Goal: Find specific page/section: Find specific page/section

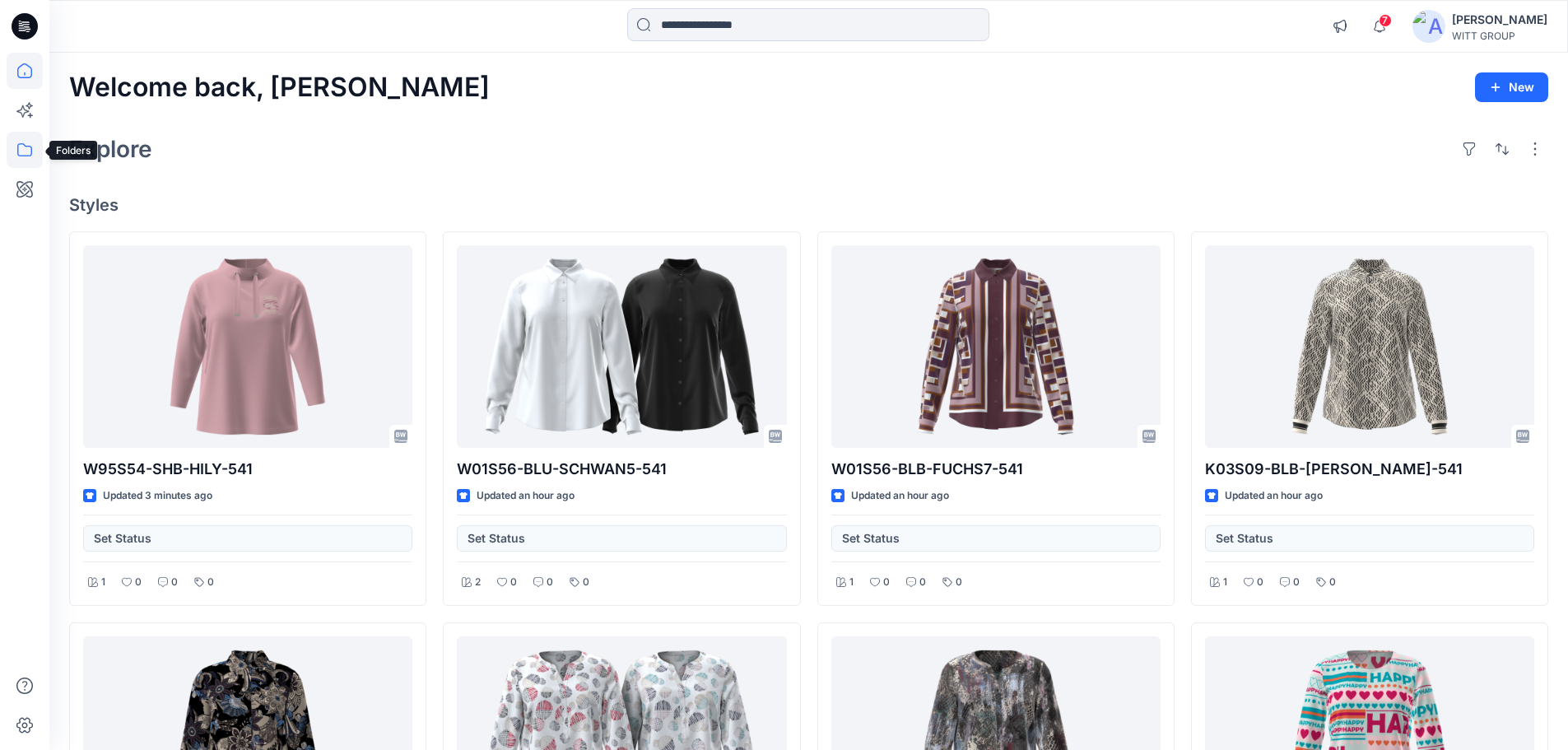
click at [29, 145] on icon at bounding box center [24, 149] width 36 height 36
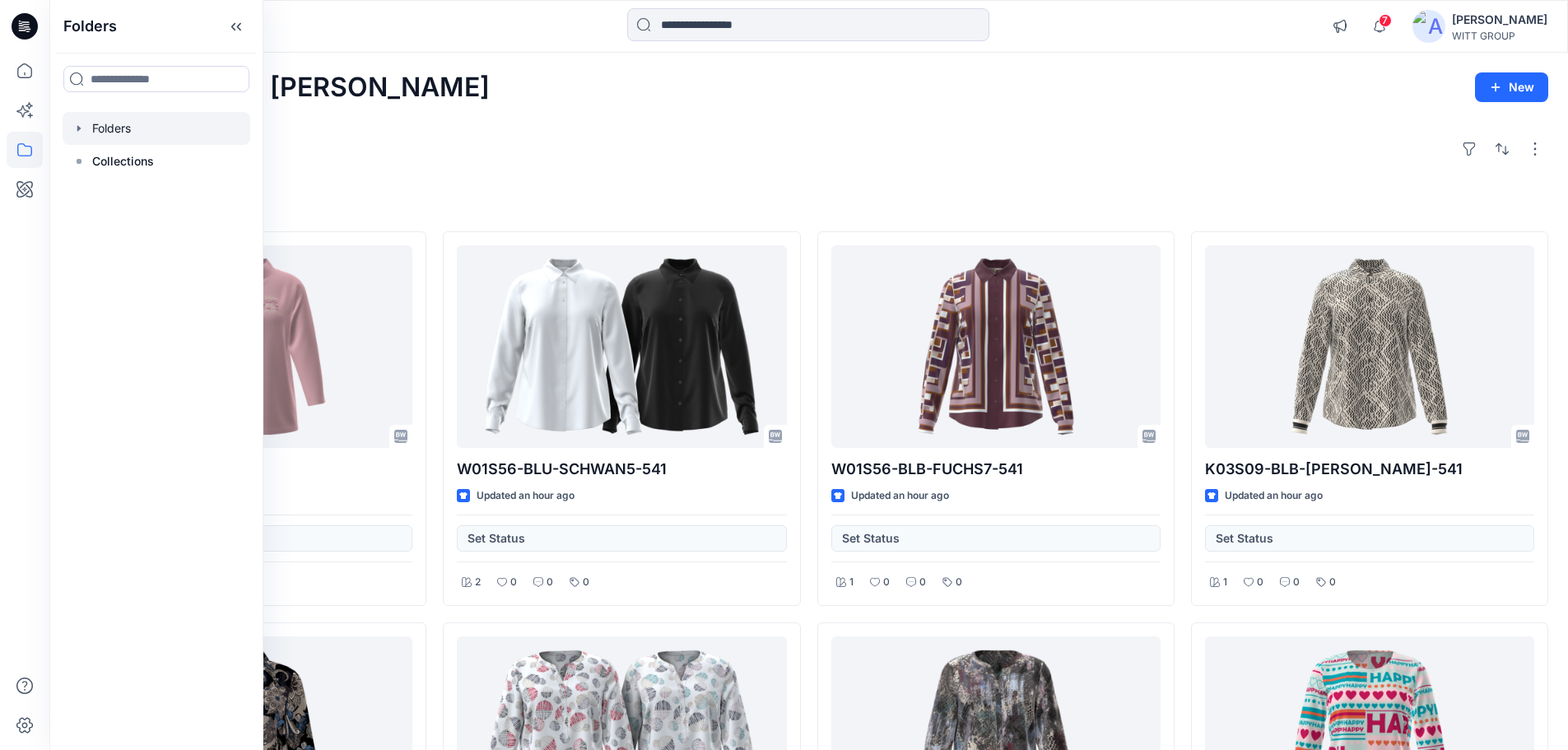
click at [156, 129] on div at bounding box center [156, 129] width 188 height 33
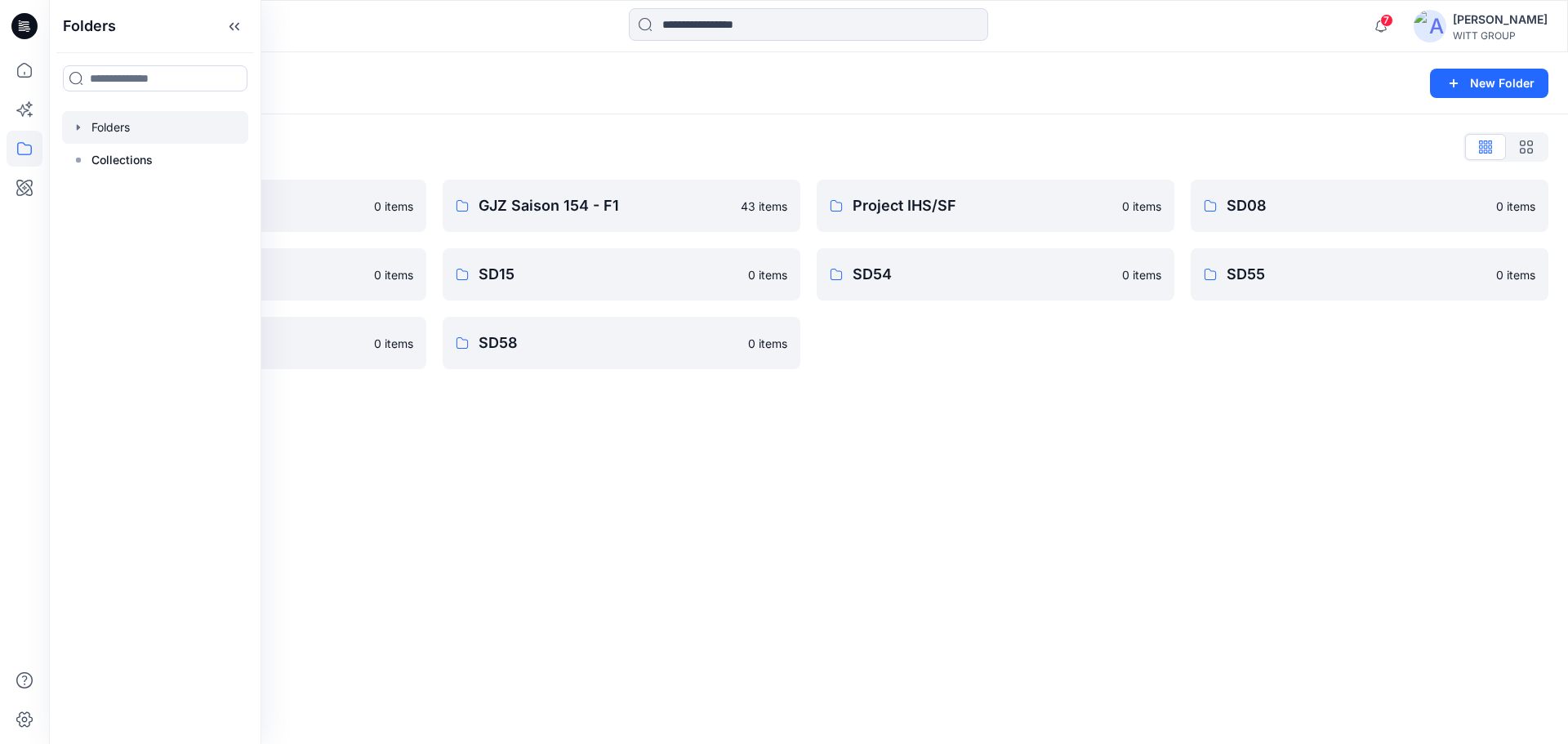
click at [370, 136] on div "Folders List" at bounding box center [809, 147] width 1480 height 26
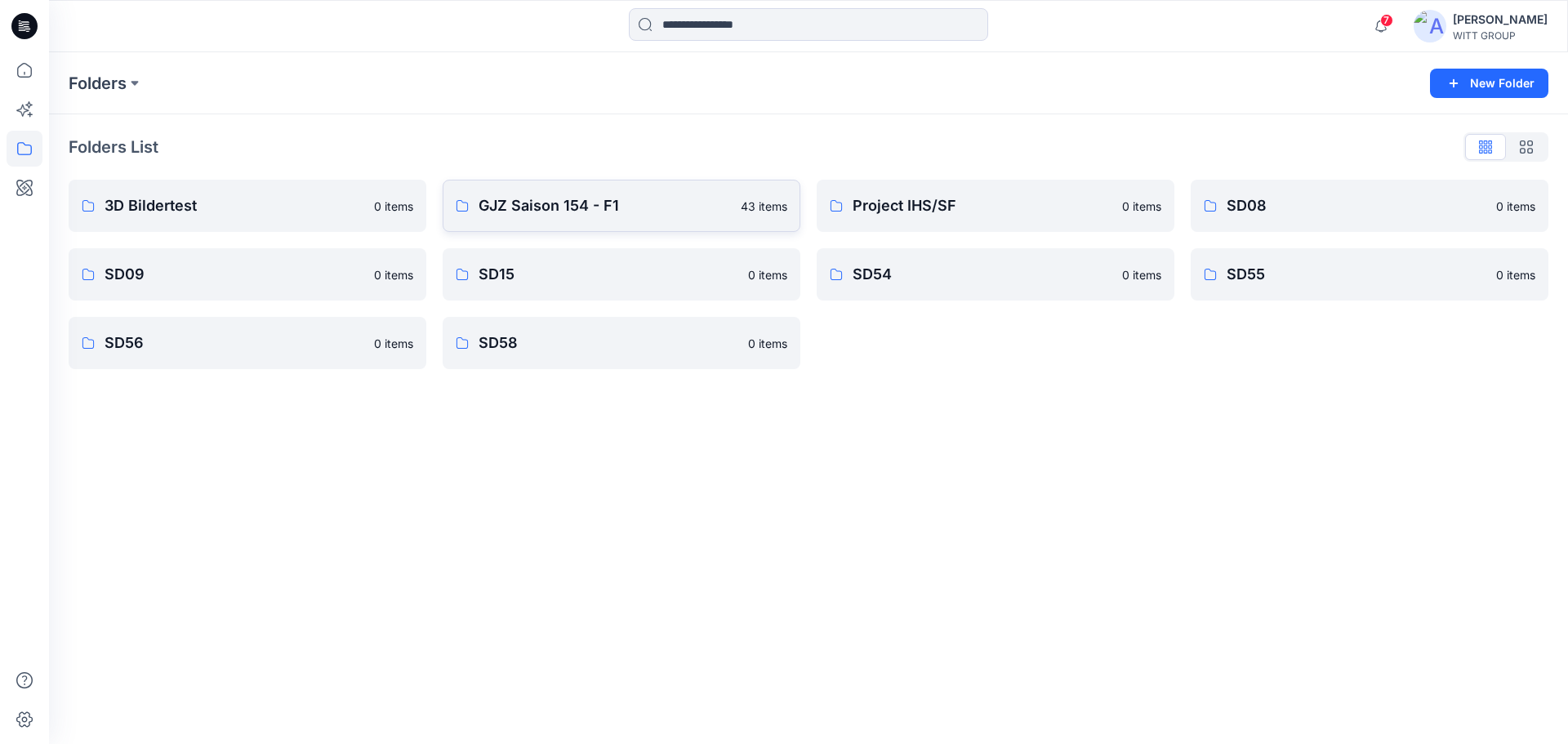
click at [669, 198] on p "GJZ Saison 154 - F1" at bounding box center [604, 205] width 252 height 23
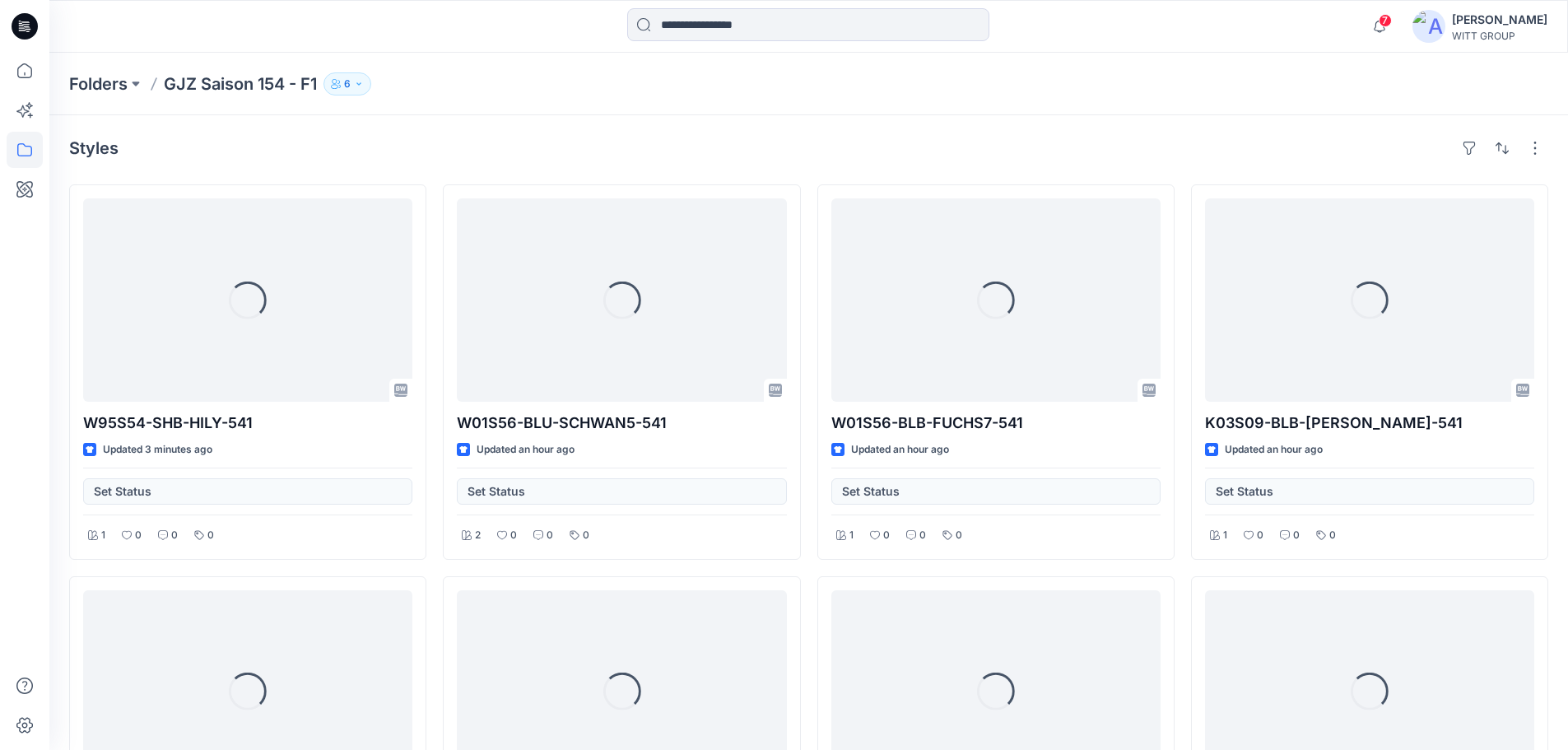
click at [350, 83] on p "6" at bounding box center [347, 84] width 6 height 18
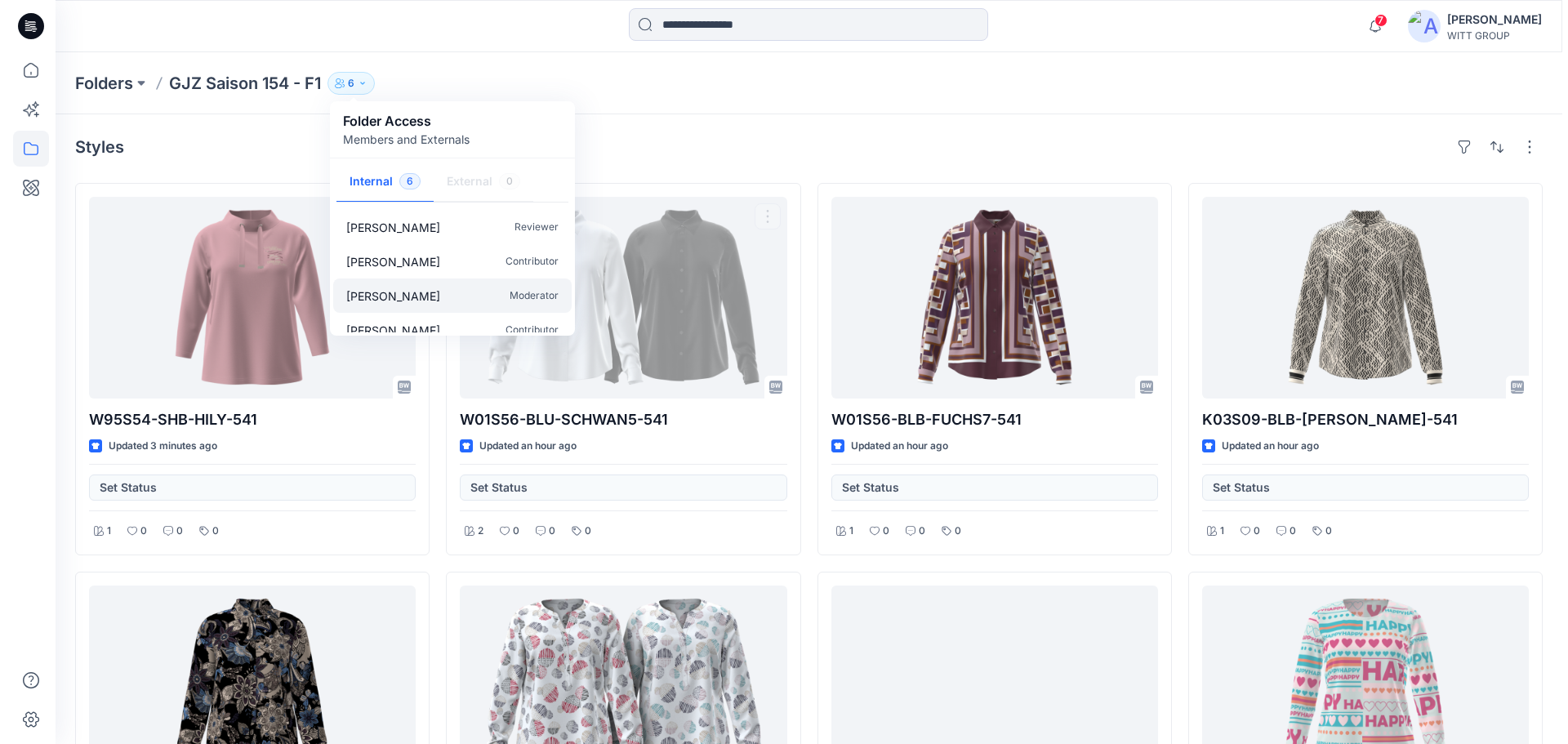
scroll to position [83, 0]
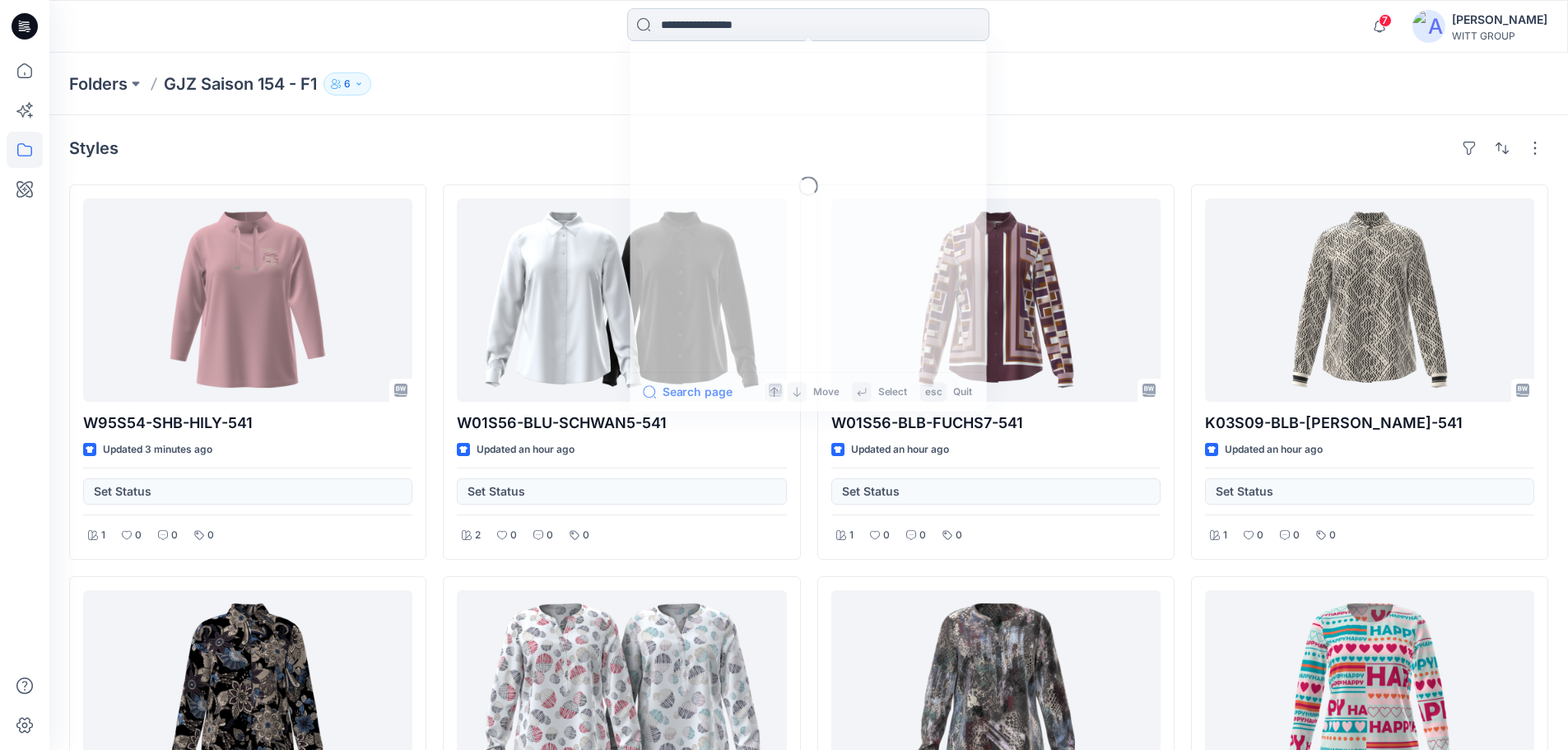
click at [833, 33] on input at bounding box center [809, 25] width 362 height 33
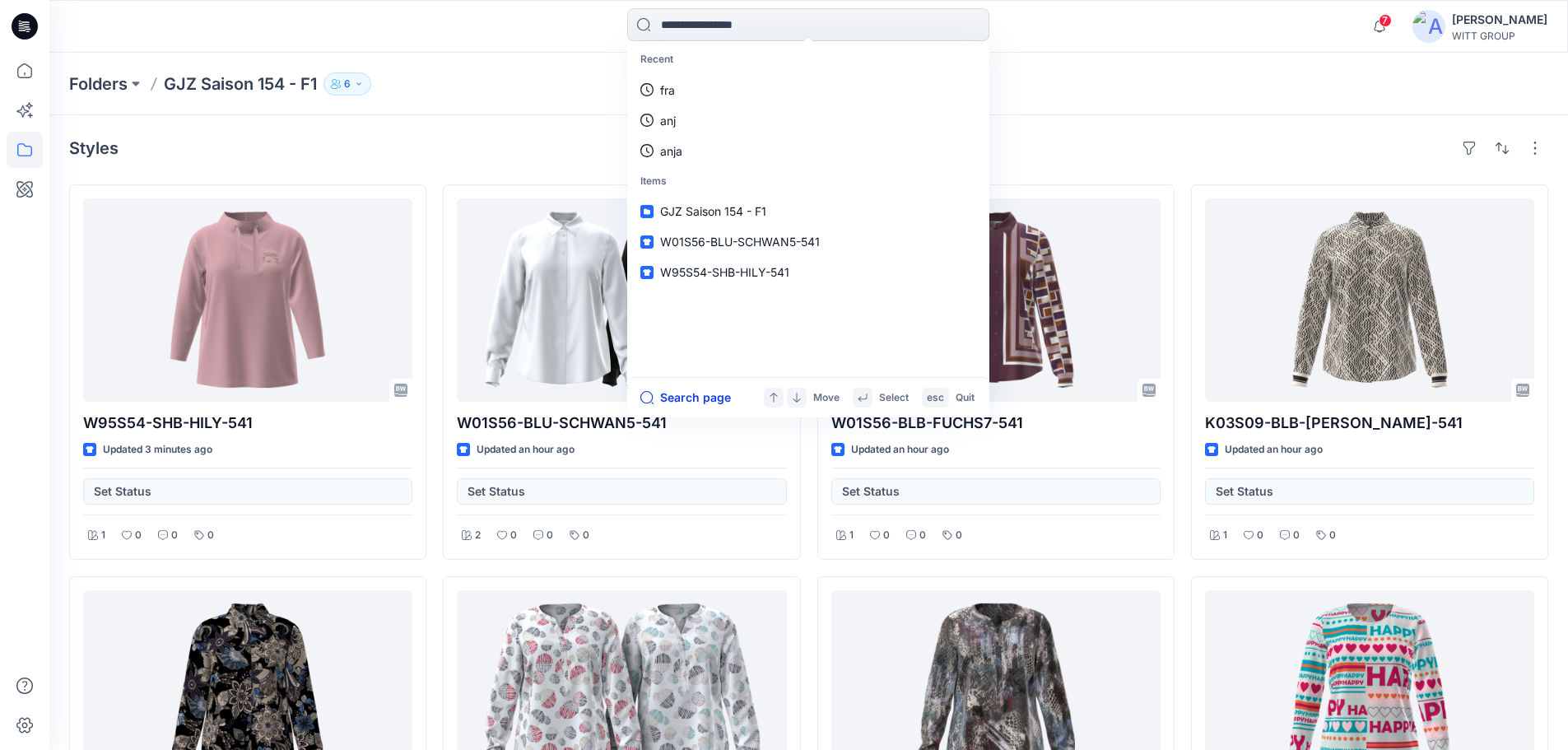
click at [663, 398] on button "Search page" at bounding box center [686, 397] width 91 height 19
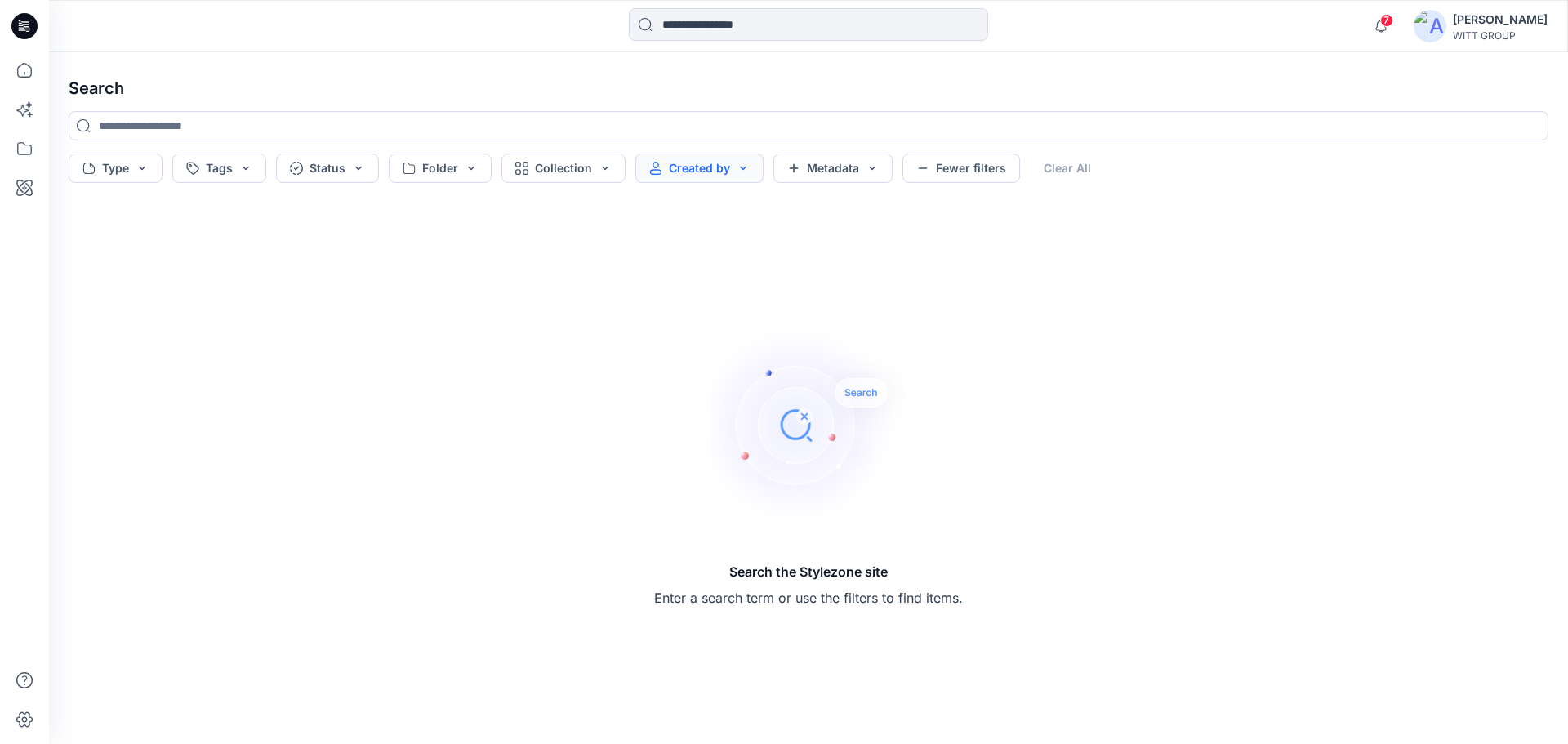
click at [745, 165] on button "Created by" at bounding box center [700, 168] width 128 height 29
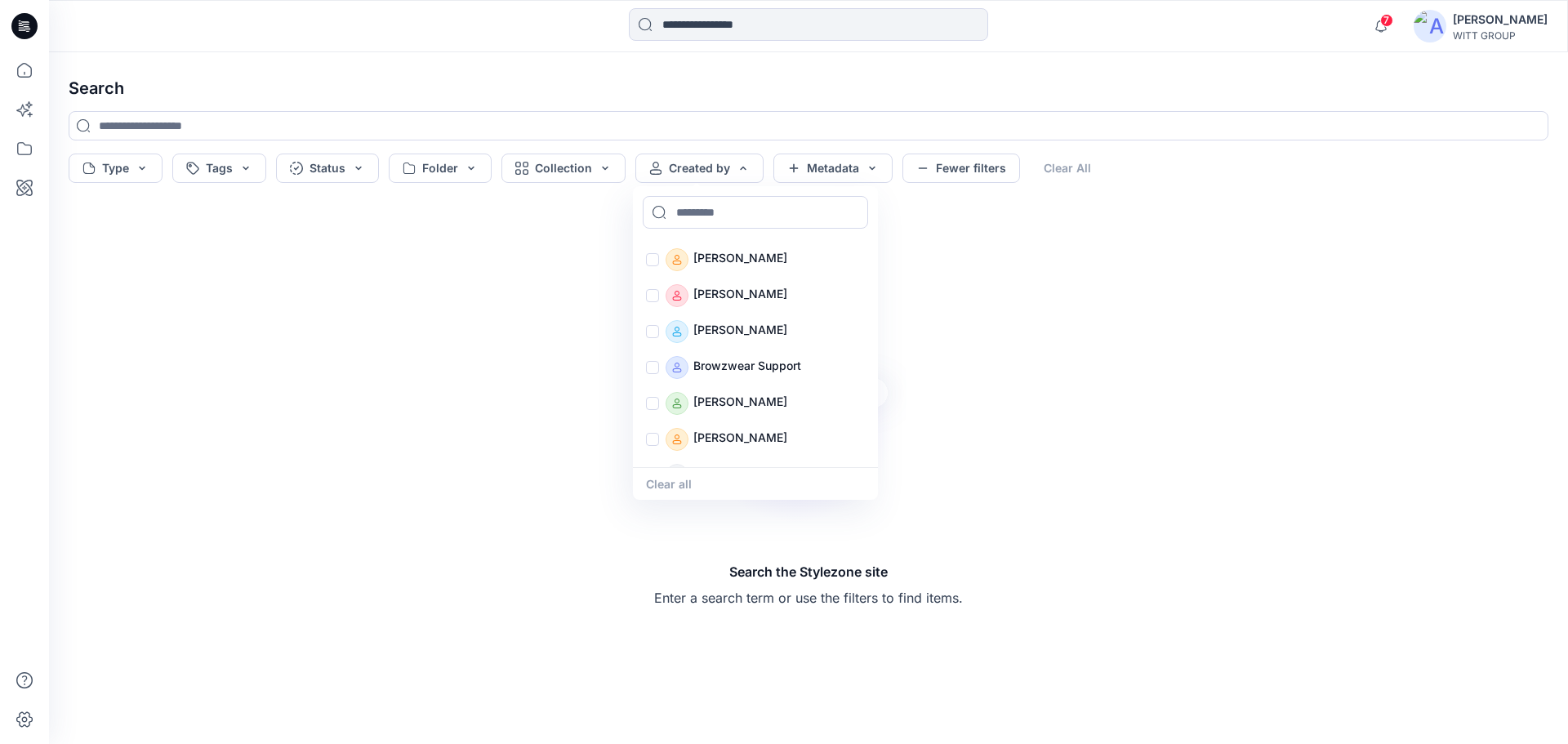
click at [1010, 316] on div "Search the Stylezone site Enter a search term or use the filters to find items." at bounding box center [809, 467] width 1506 height 528
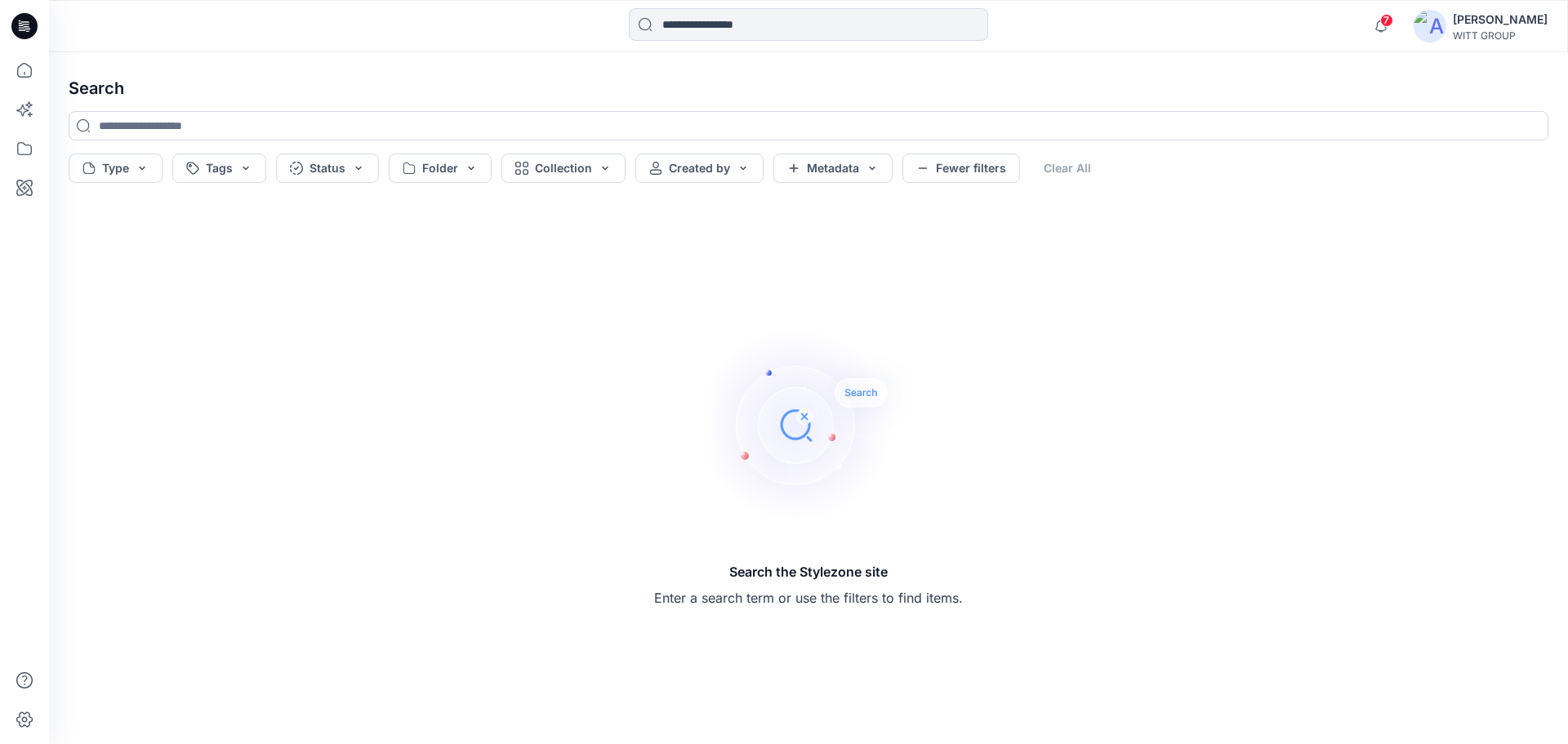
click at [765, 175] on div "Type Tags Status Folder Collection Created by Metadata Fewer filters Clear All" at bounding box center [809, 168] width 1480 height 29
click at [701, 157] on button "Created by" at bounding box center [700, 168] width 128 height 29
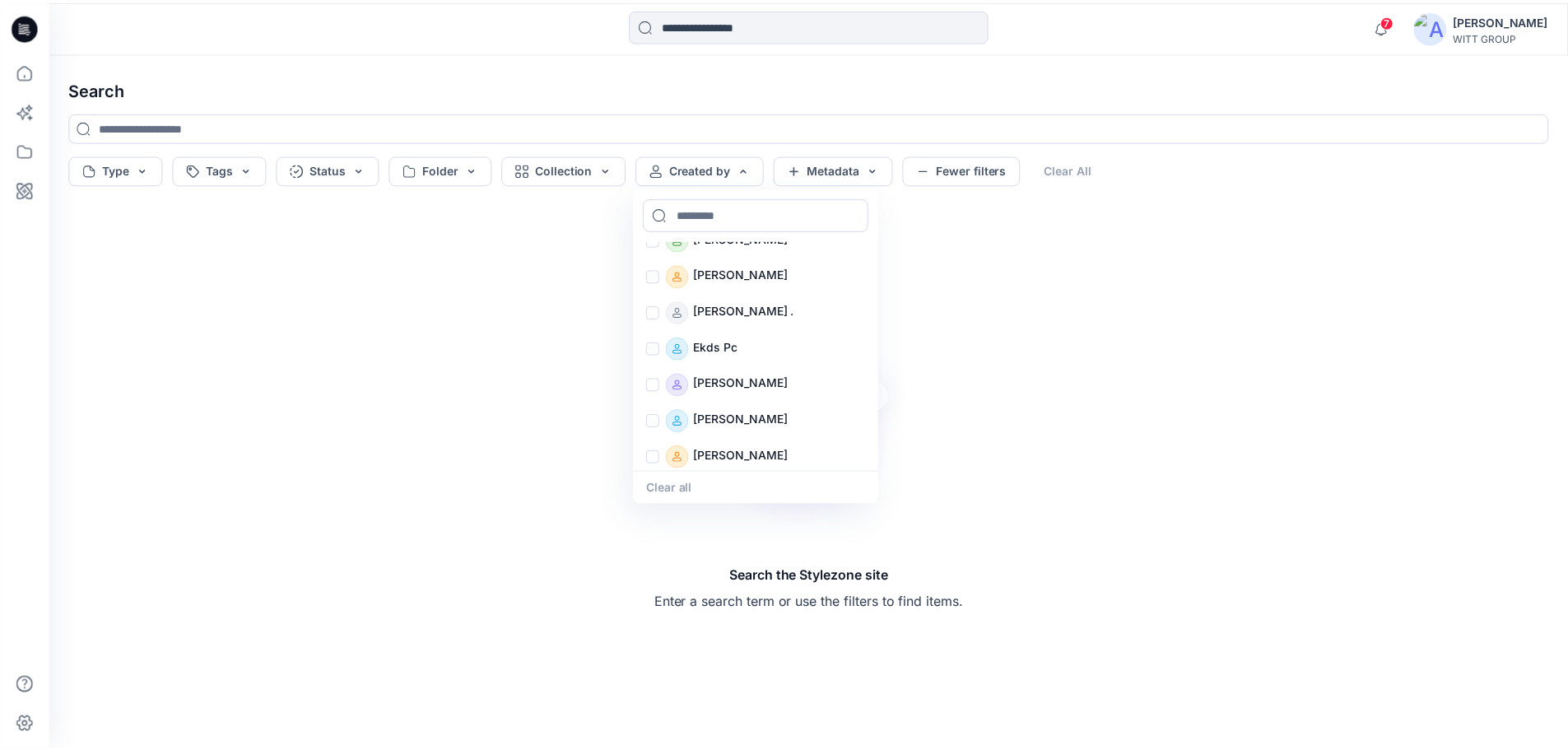
scroll to position [313, 0]
click at [37, 88] on icon at bounding box center [24, 70] width 36 height 36
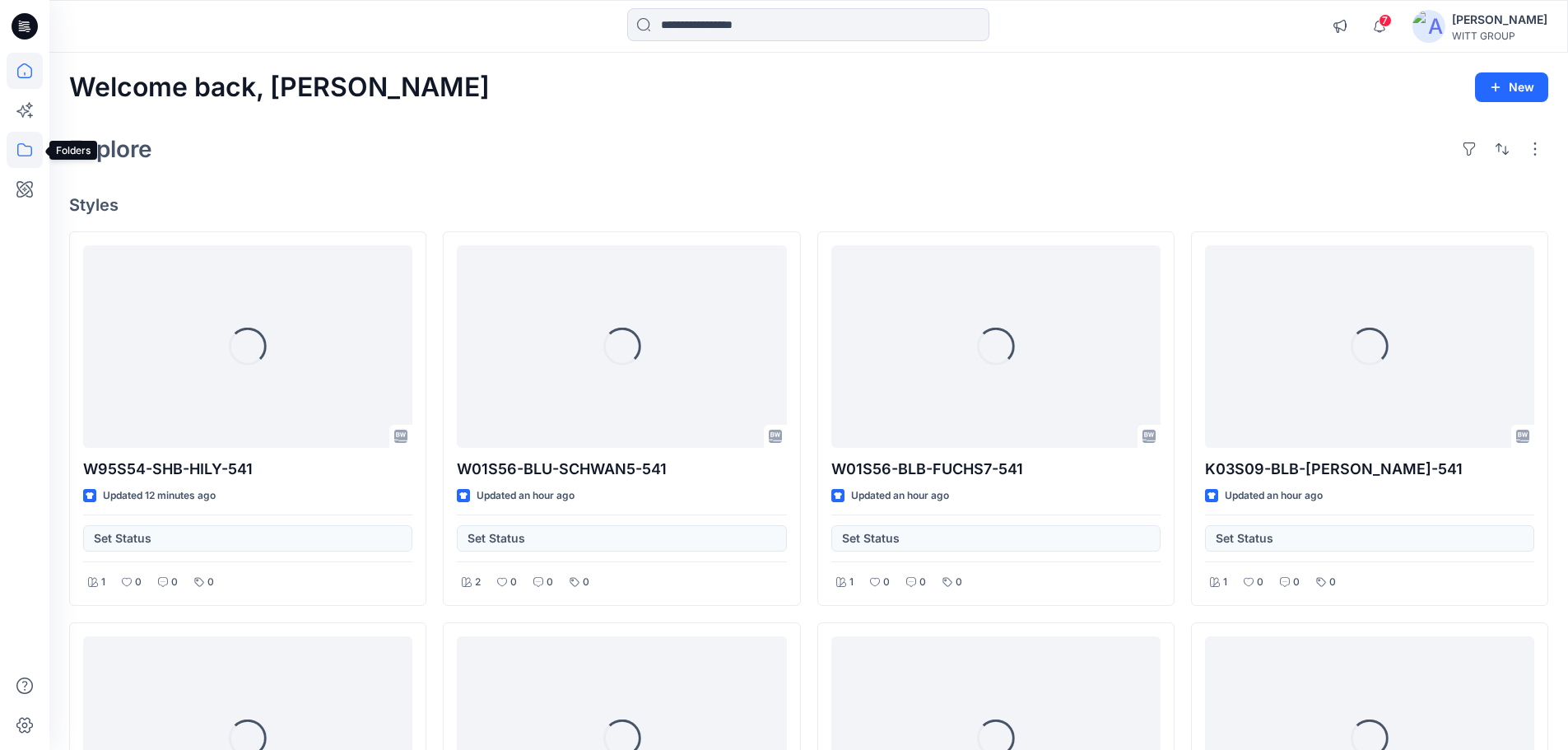
click at [38, 137] on icon at bounding box center [24, 149] width 36 height 36
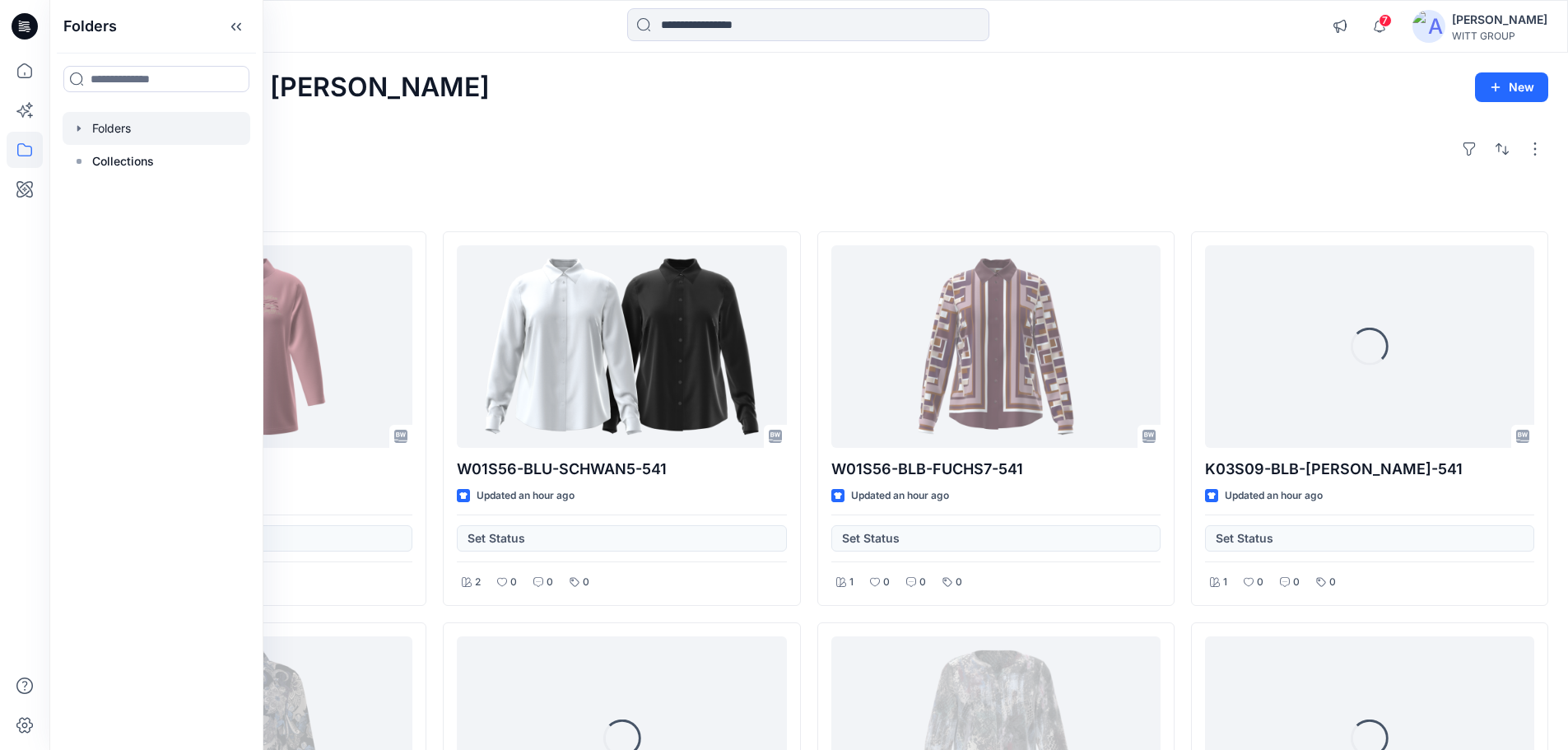
click at [139, 126] on div at bounding box center [156, 129] width 188 height 33
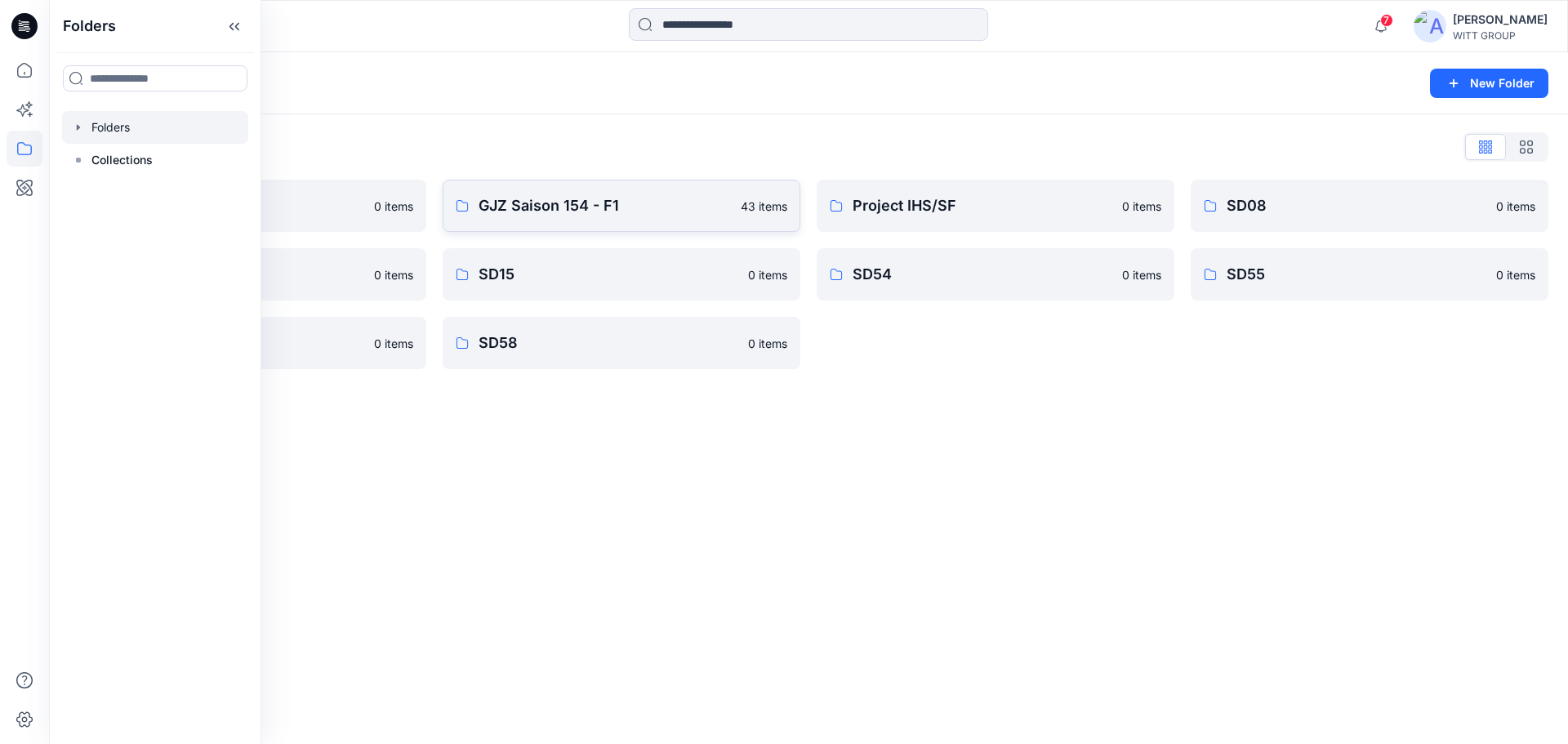
click at [618, 222] on link "GJZ Saison 154 - F1 43 items" at bounding box center [622, 205] width 358 height 52
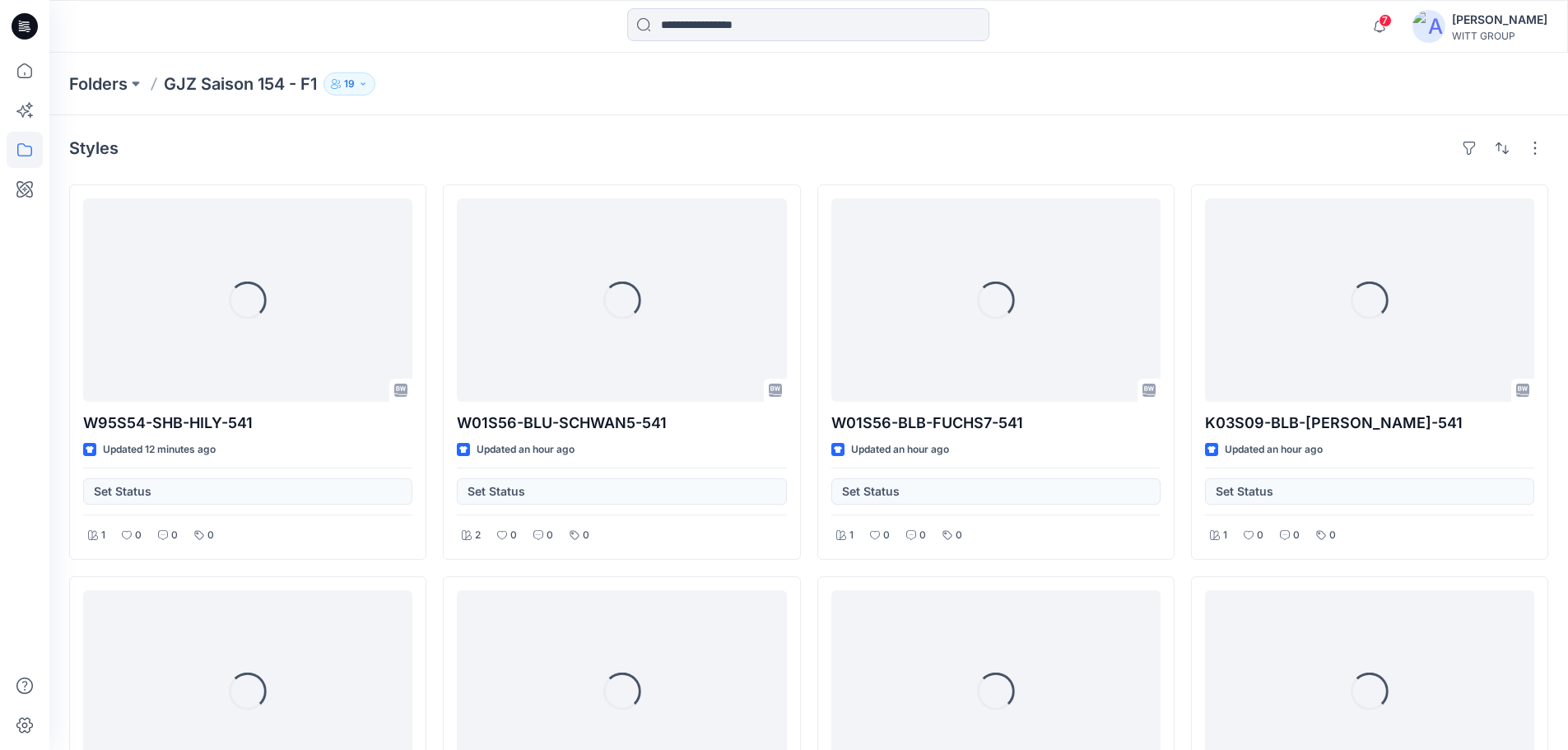
click at [363, 83] on icon "button" at bounding box center [362, 83] width 10 height 10
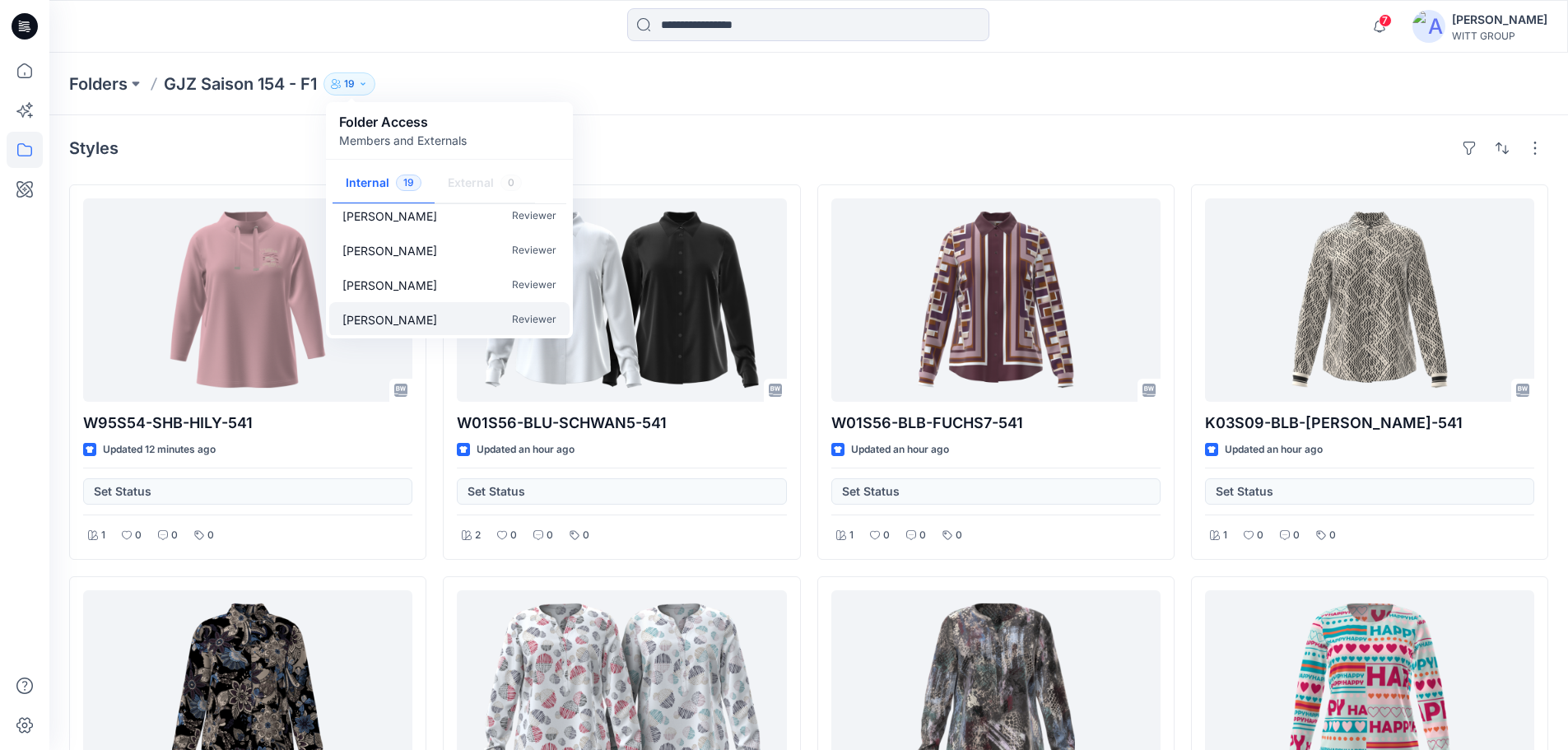
scroll to position [287, 0]
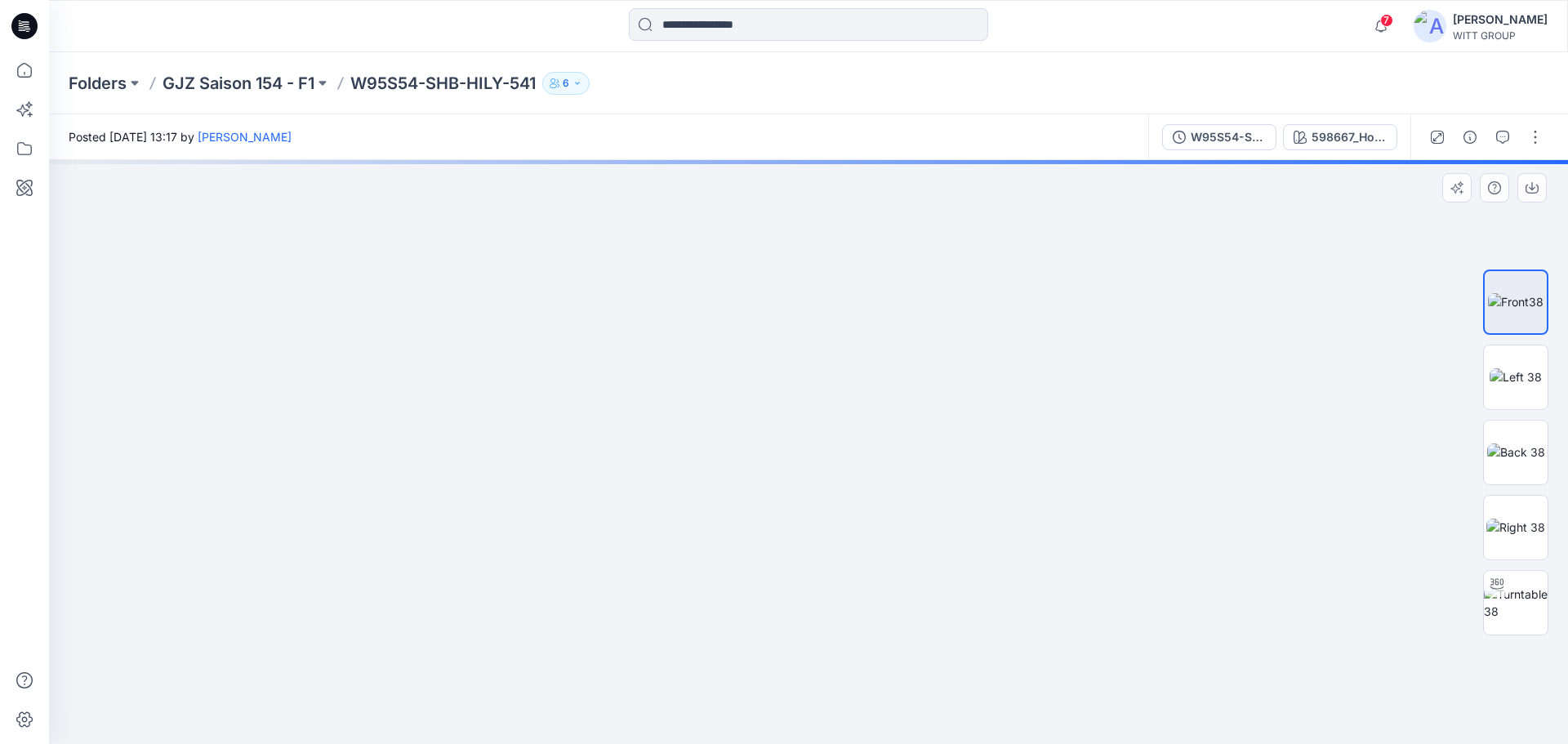
drag, startPoint x: 794, startPoint y: 336, endPoint x: 779, endPoint y: 541, distance: 205.5
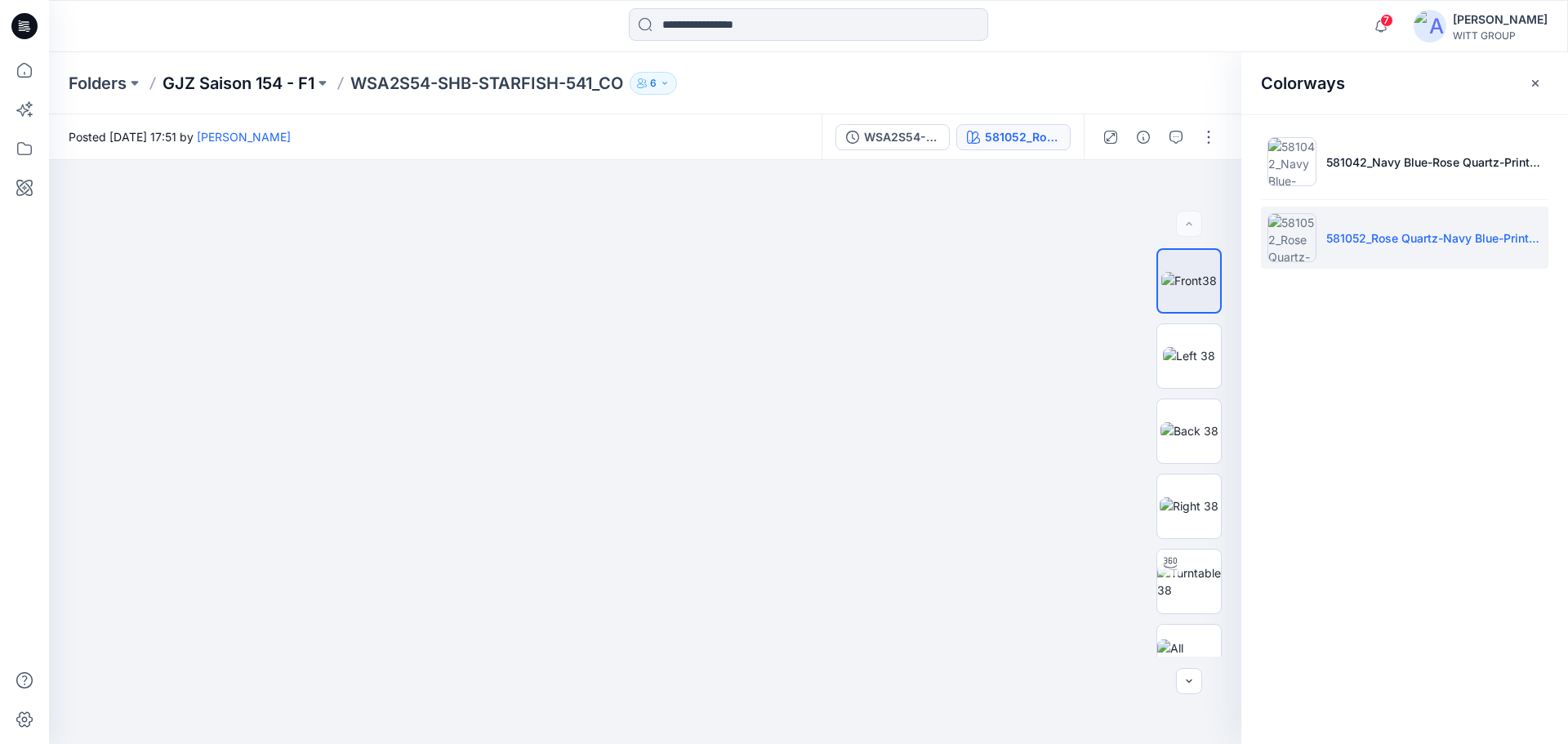
click at [280, 83] on p "GJZ Saison 154 - F1" at bounding box center [238, 83] width 152 height 23
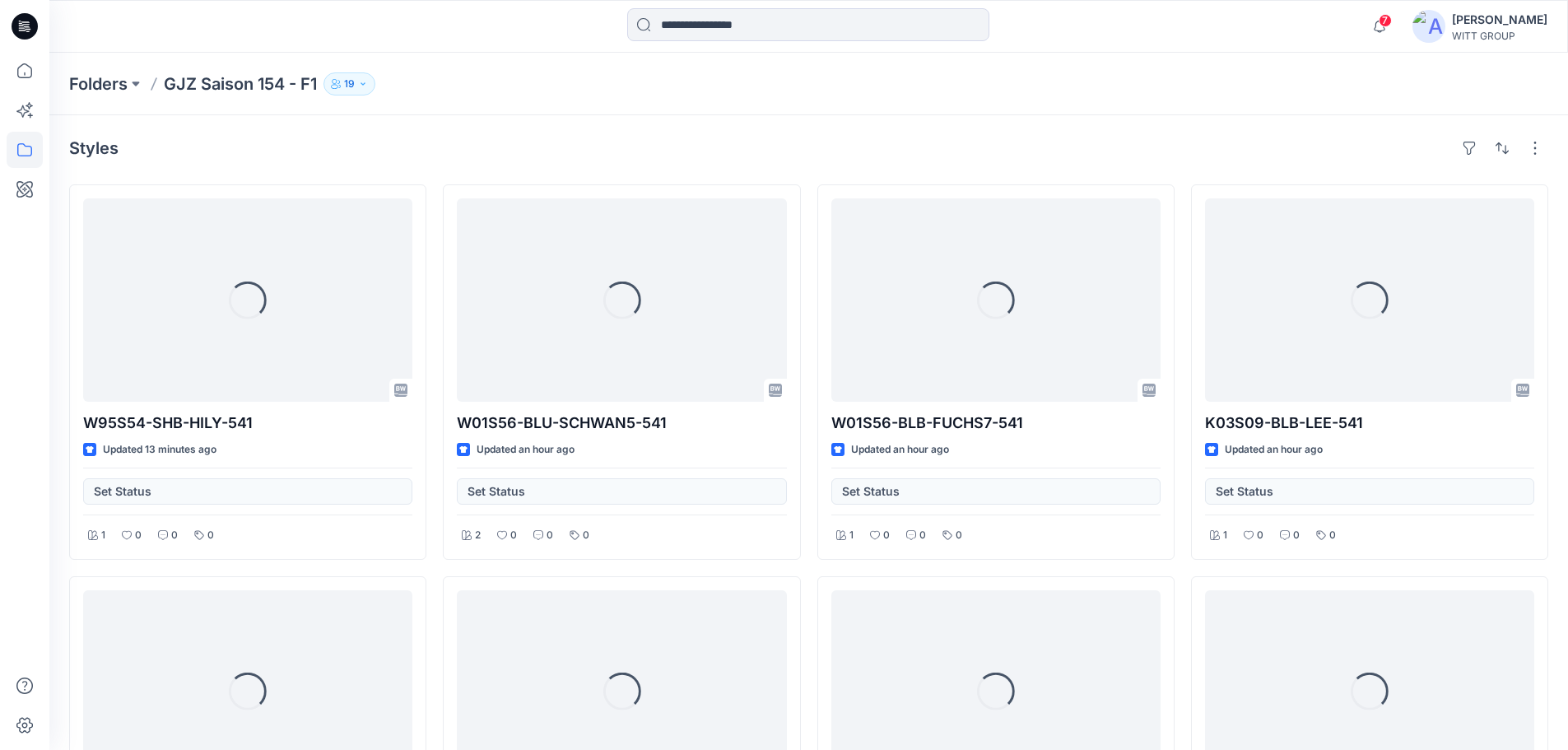
click at [361, 78] on button "19" at bounding box center [349, 83] width 52 height 23
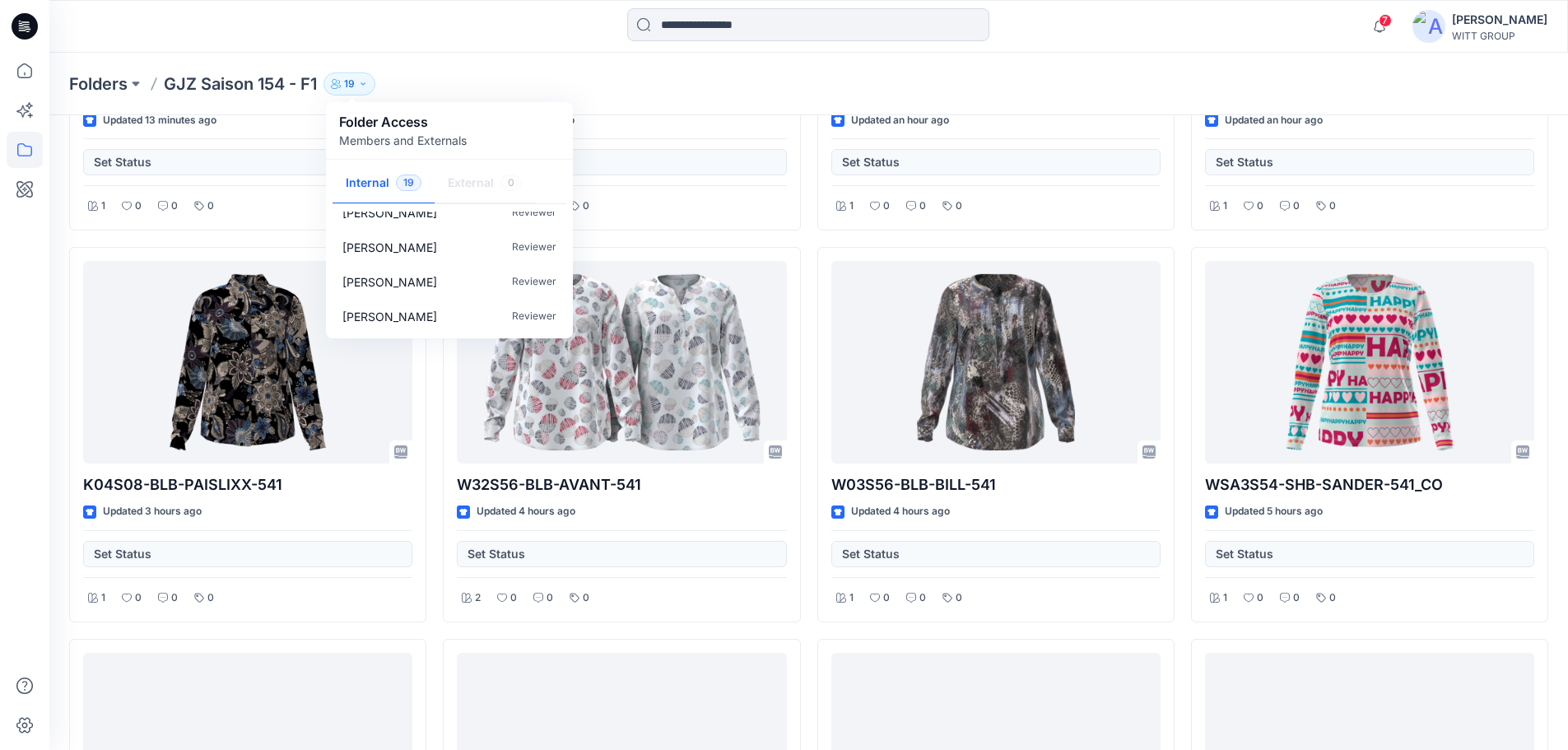
scroll to position [369, 0]
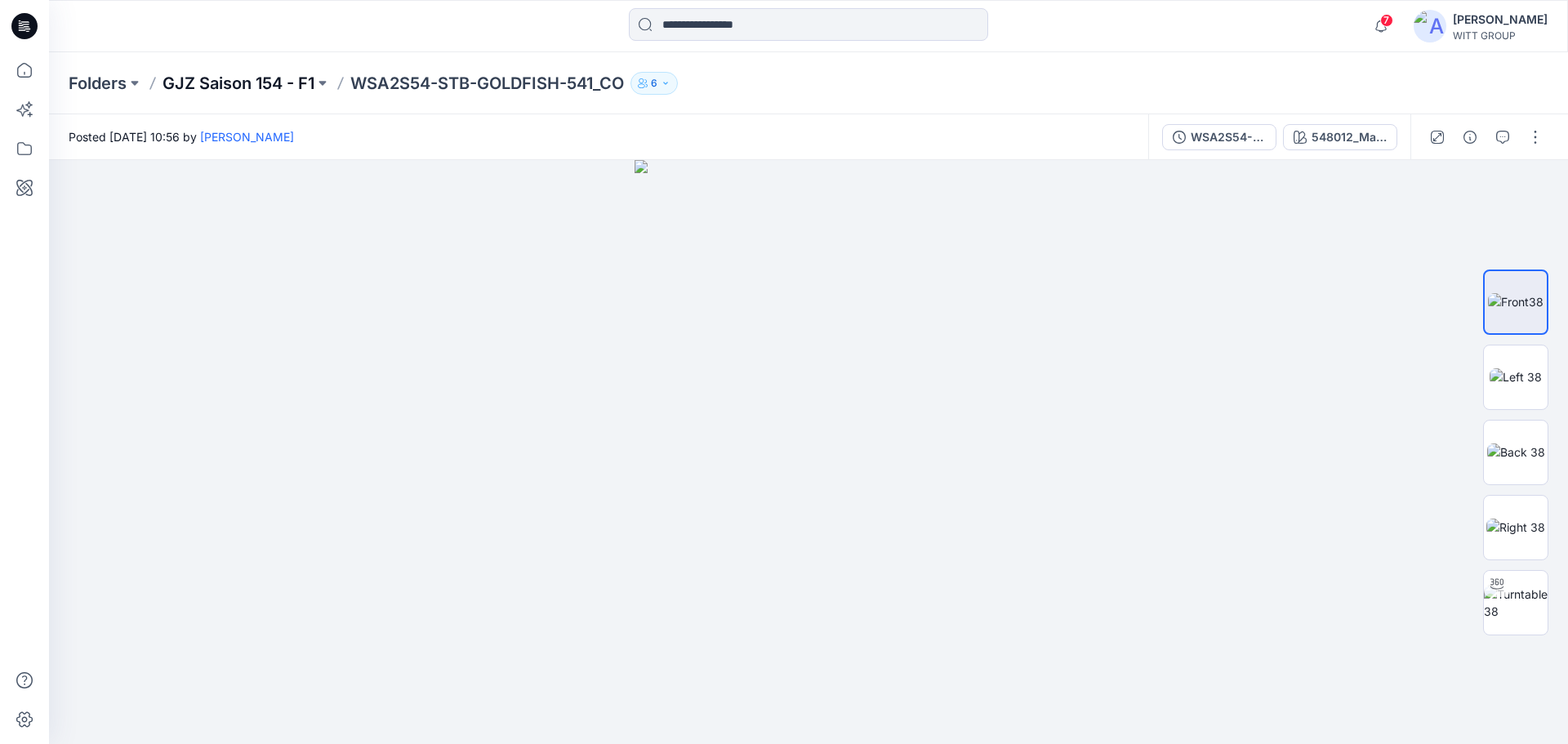
click at [260, 78] on p "GJZ Saison 154 - F1" at bounding box center [238, 83] width 152 height 23
